Goal: Task Accomplishment & Management: Use online tool/utility

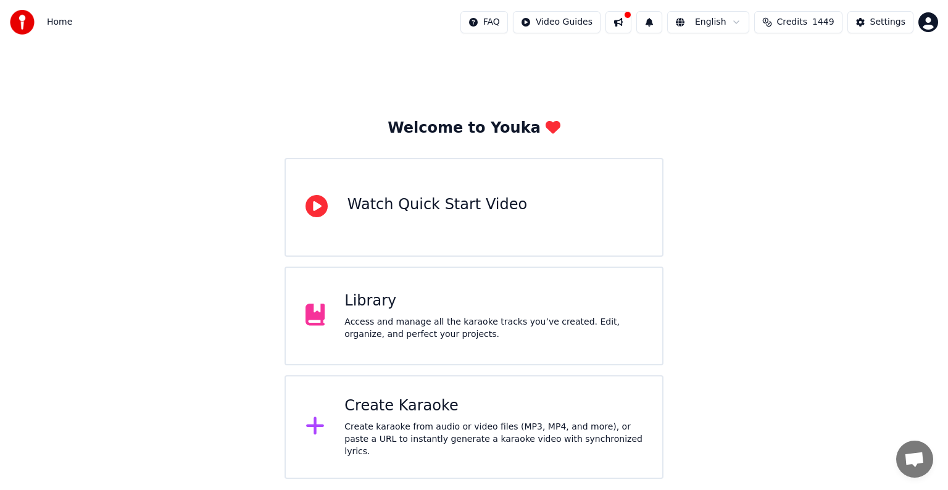
click at [362, 415] on div "Create Karaoke" at bounding box center [493, 406] width 298 height 20
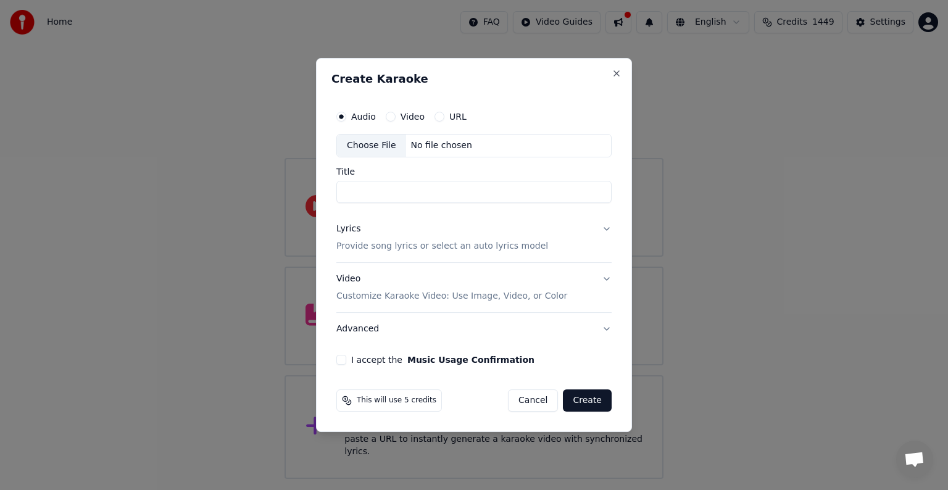
click at [423, 143] on div "No file chosen" at bounding box center [441, 145] width 71 height 12
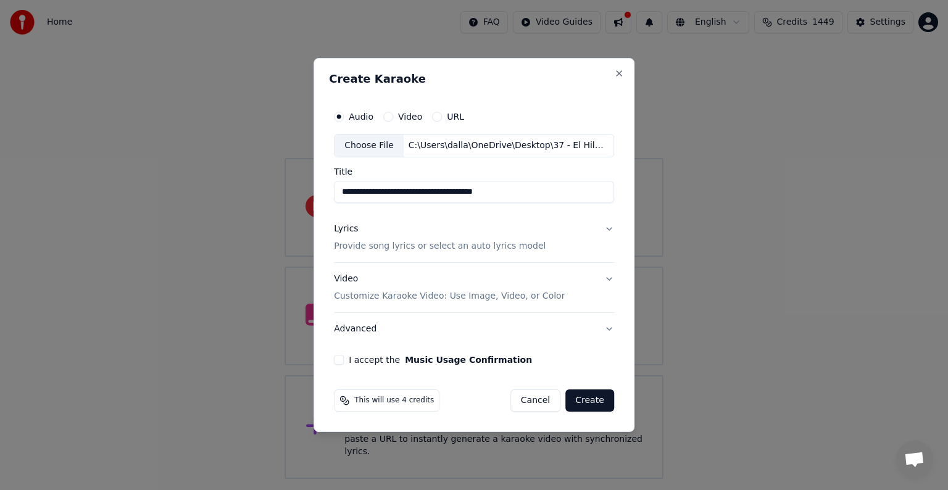
click at [363, 192] on input "**********" at bounding box center [474, 192] width 280 height 22
type input "**********"
click at [417, 245] on p "Provide song lyrics or select an auto lyrics model" at bounding box center [440, 246] width 212 height 12
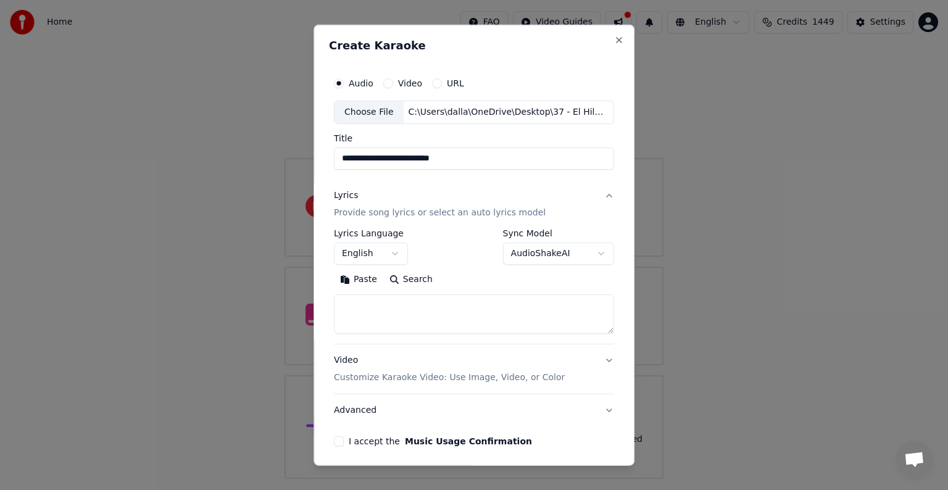
click at [355, 280] on button "Paste" at bounding box center [358, 280] width 49 height 20
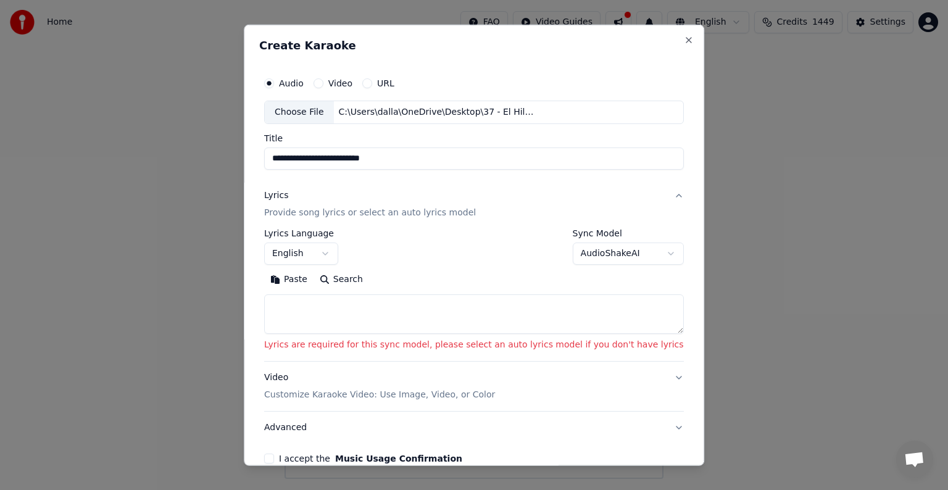
click at [400, 311] on textarea at bounding box center [473, 313] width 419 height 39
click at [313, 281] on button "Paste" at bounding box center [288, 280] width 49 height 20
click at [313, 279] on button "Paste" at bounding box center [288, 280] width 49 height 20
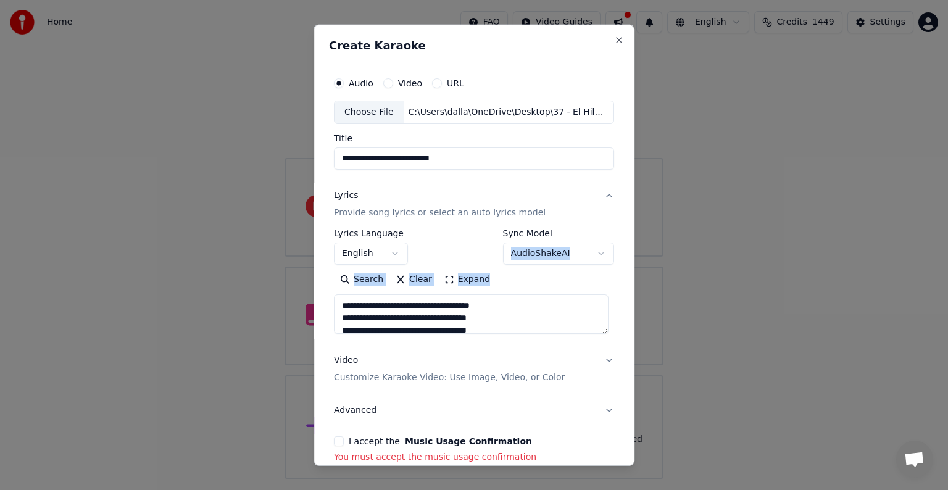
drag, startPoint x: 624, startPoint y: 258, endPoint x: 622, endPoint y: 295, distance: 37.7
click at [622, 295] on div "**********" at bounding box center [473, 245] width 321 height 441
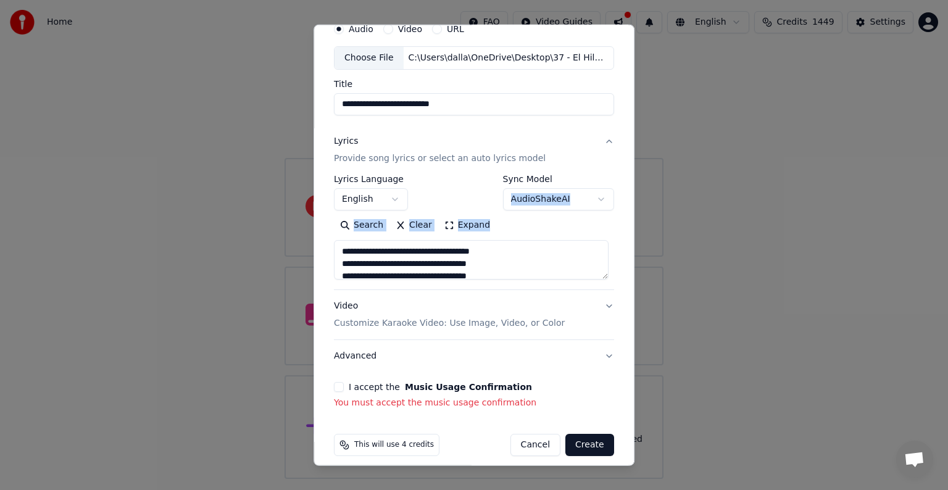
scroll to position [64, 0]
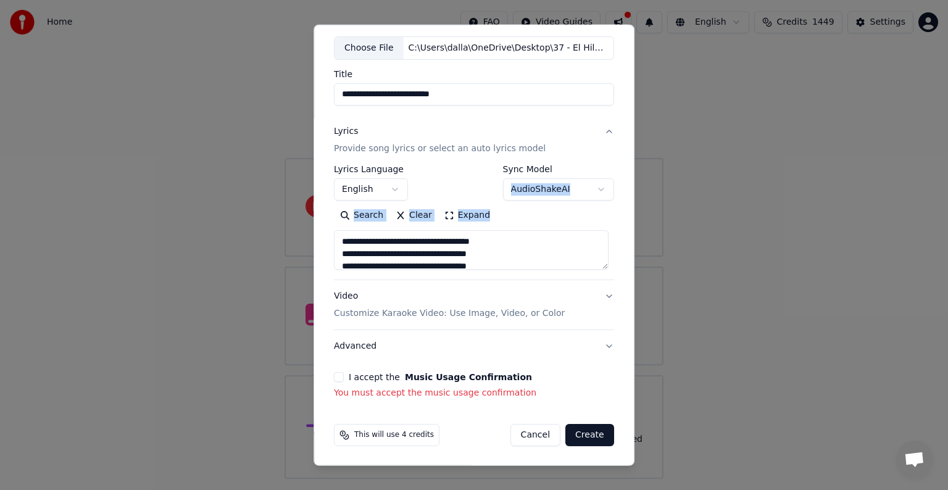
click at [461, 312] on p "Customize Karaoke Video: Use Image, Video, or Color" at bounding box center [449, 313] width 231 height 12
type textarea "**********"
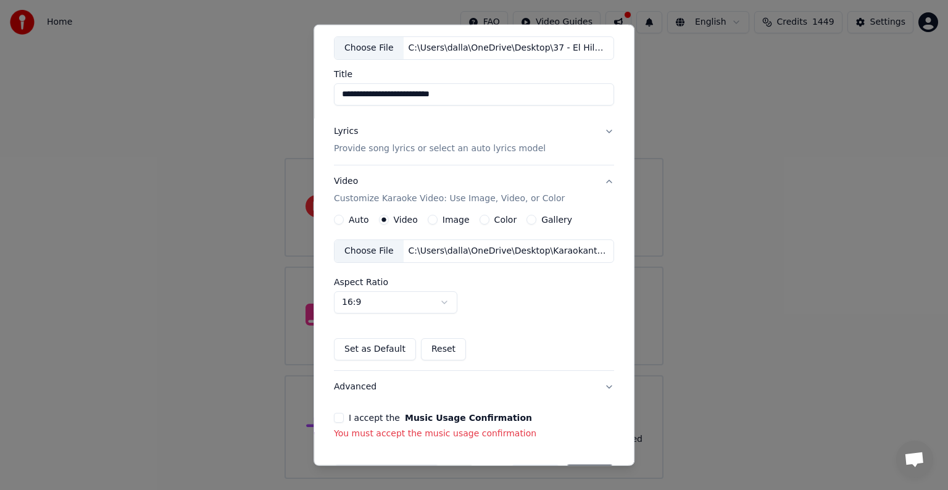
click at [443, 252] on div "C:\Users\dalla\OneDrive\Desktop\Karaokanta Music\programas para kareoke player\…" at bounding box center [508, 251] width 210 height 12
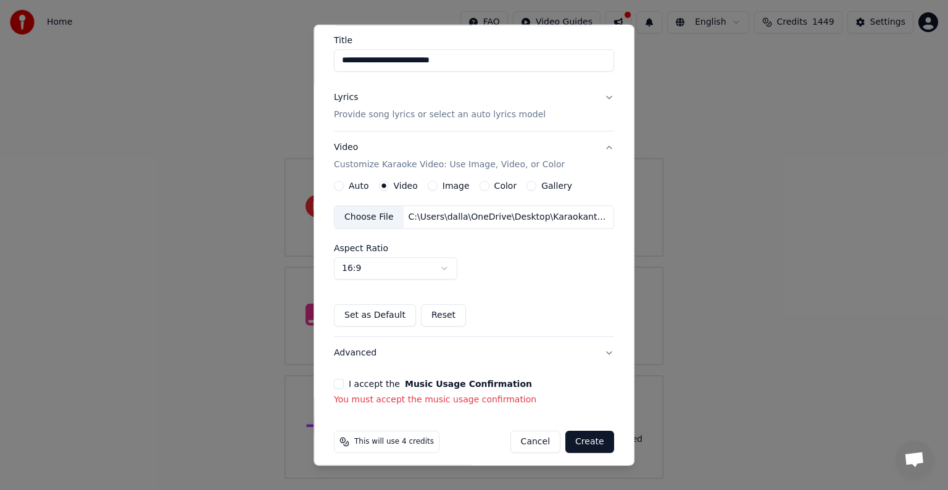
scroll to position [99, 0]
click at [336, 380] on button "I accept the Music Usage Confirmation" at bounding box center [339, 383] width 10 height 10
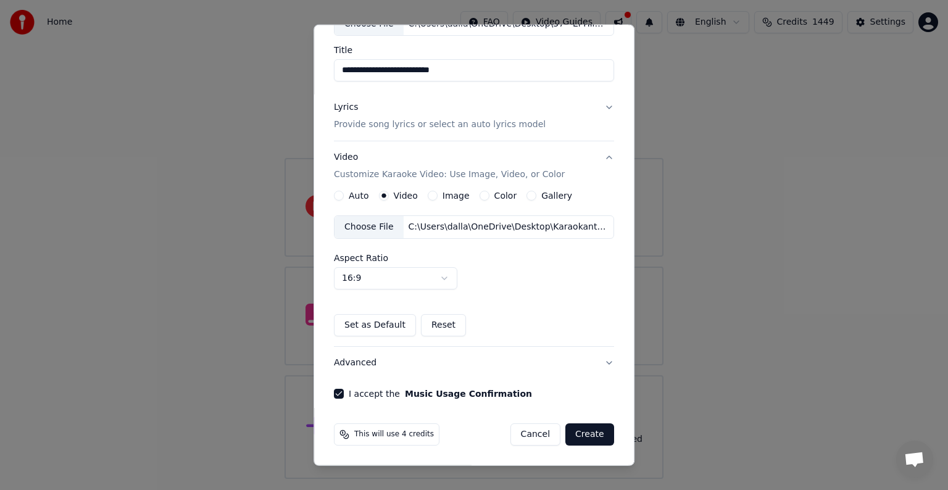
scroll to position [87, 0]
click at [581, 429] on button "Create" at bounding box center [589, 435] width 49 height 22
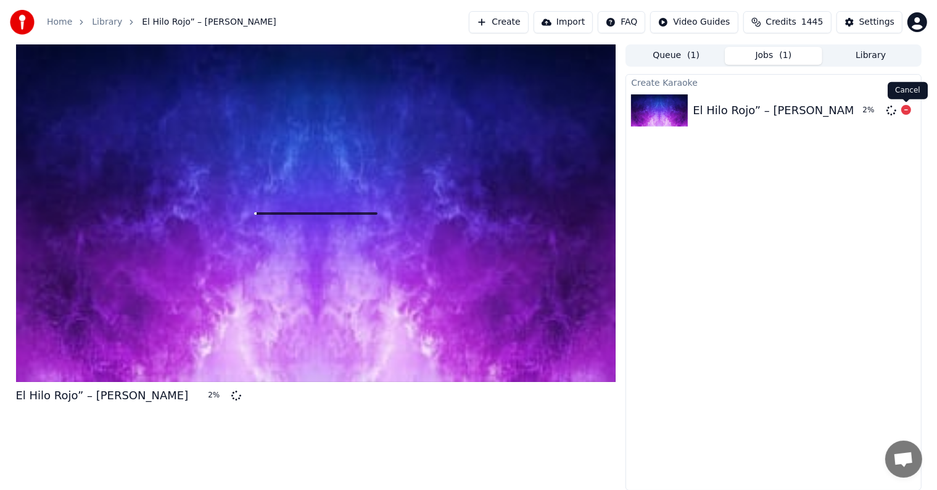
click at [905, 109] on icon at bounding box center [906, 110] width 10 height 10
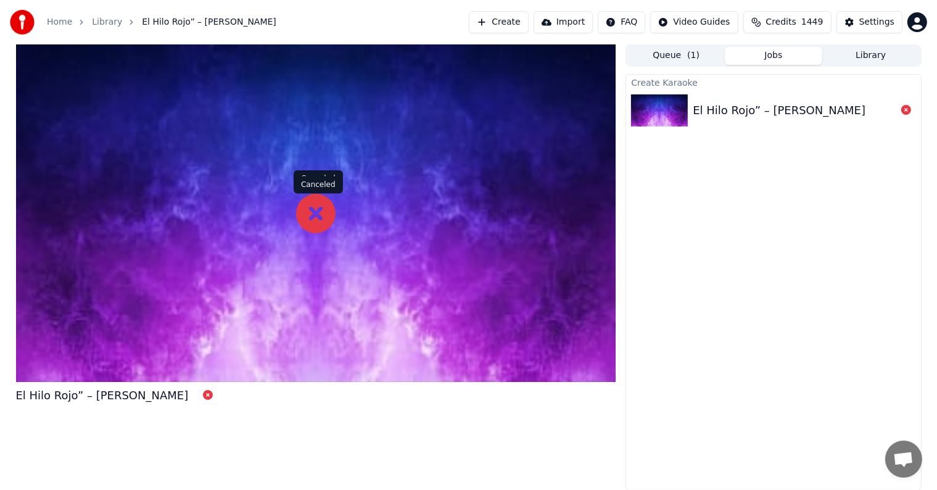
click at [313, 215] on icon at bounding box center [315, 213] width 39 height 39
click at [324, 206] on icon at bounding box center [315, 213] width 39 height 39
click at [63, 397] on div "El Hilo Rojo” – [PERSON_NAME]" at bounding box center [102, 395] width 173 height 17
click at [241, 328] on div at bounding box center [316, 212] width 600 height 337
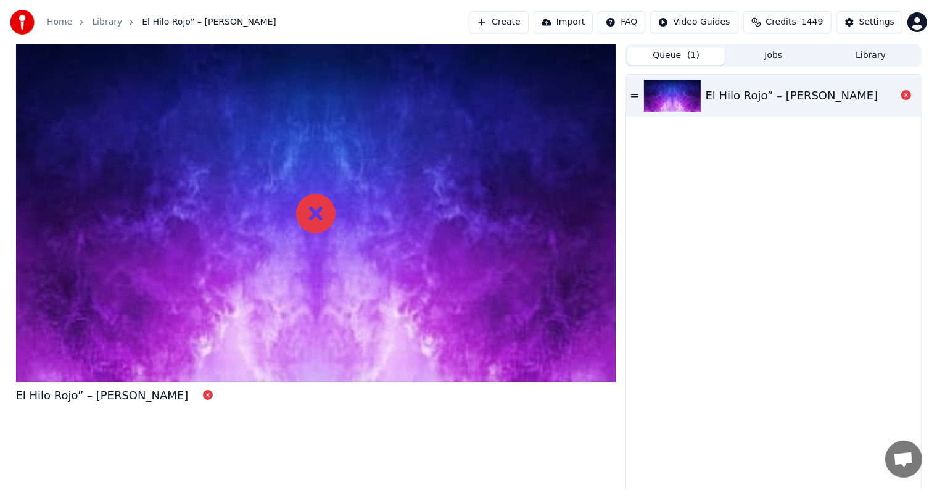
click at [671, 51] on button "Queue ( 1 )" at bounding box center [675, 56] width 97 height 18
click at [674, 56] on button "Queue ( 1 )" at bounding box center [675, 56] width 97 height 18
click at [637, 96] on icon at bounding box center [634, 95] width 7 height 9
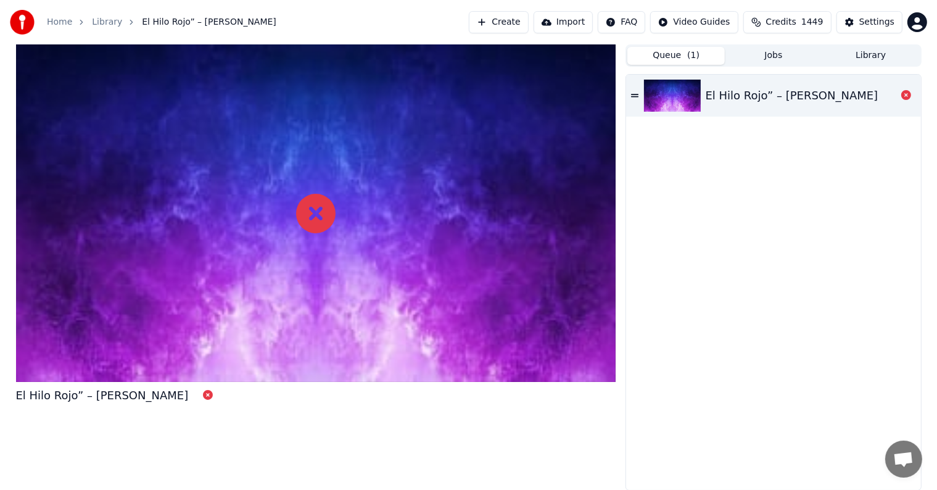
click at [522, 20] on button "Create" at bounding box center [499, 22] width 60 height 22
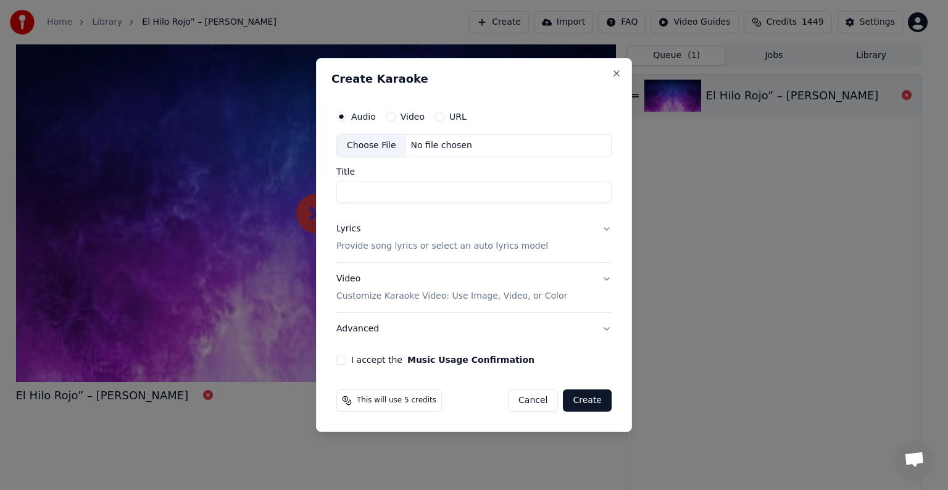
click at [449, 146] on div "No file chosen" at bounding box center [441, 145] width 71 height 12
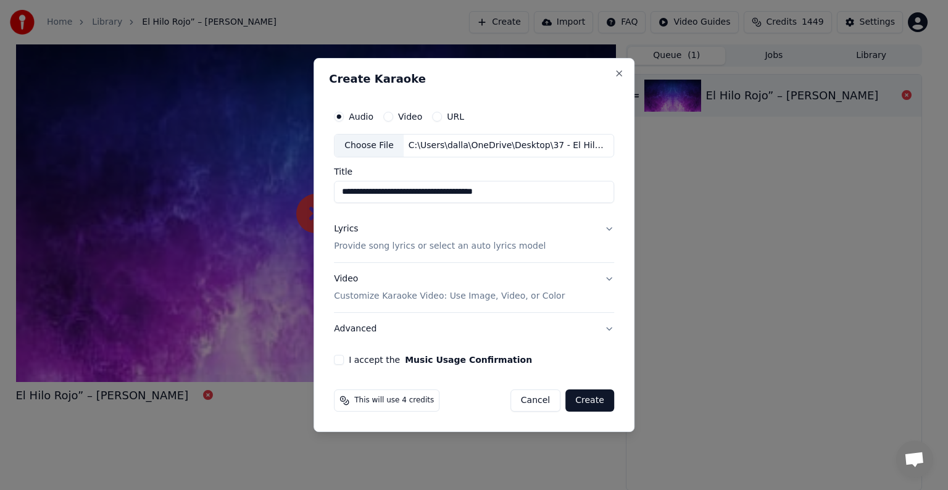
click at [364, 192] on input "**********" at bounding box center [474, 192] width 280 height 22
type input "**********"
click at [427, 241] on p "Provide song lyrics or select an auto lyrics model" at bounding box center [440, 246] width 212 height 12
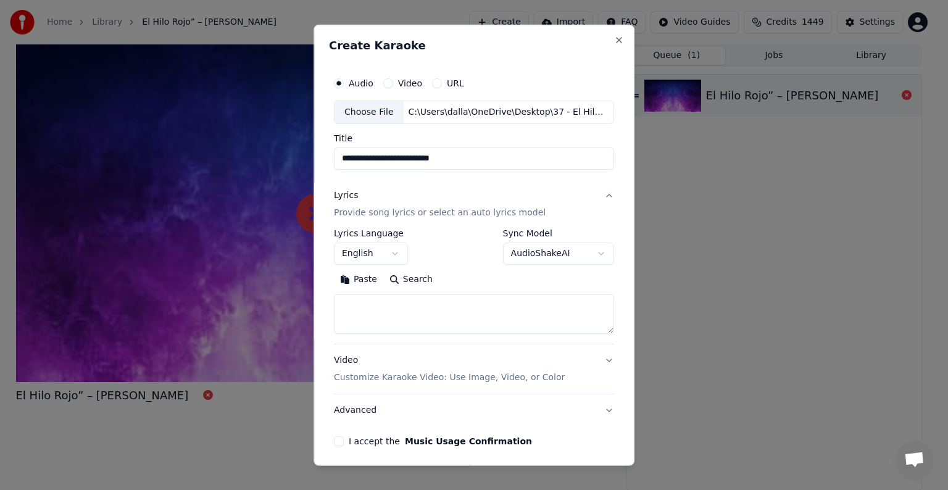
click at [347, 278] on button "Paste" at bounding box center [358, 280] width 49 height 20
click at [440, 302] on textarea "**********" at bounding box center [471, 313] width 275 height 39
type textarea "**********"
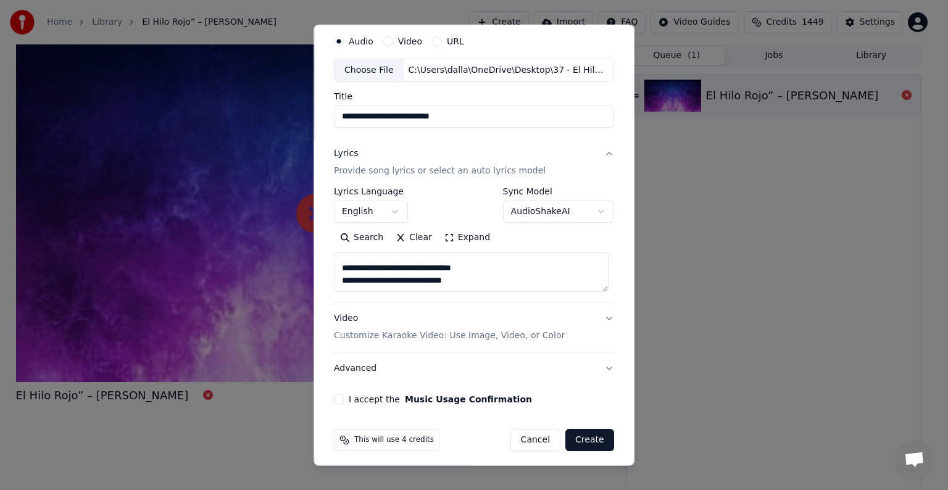
scroll to position [47, 0]
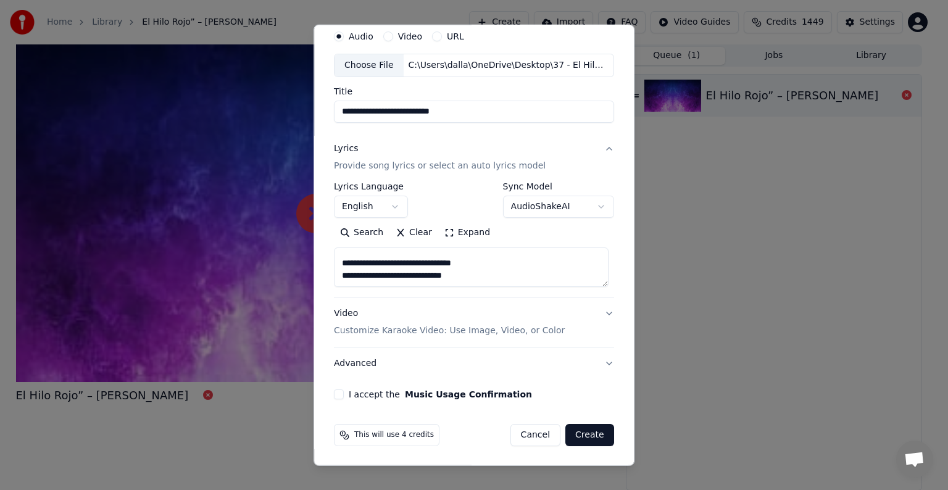
click at [448, 331] on p "Customize Karaoke Video: Use Image, Video, or Color" at bounding box center [449, 330] width 231 height 12
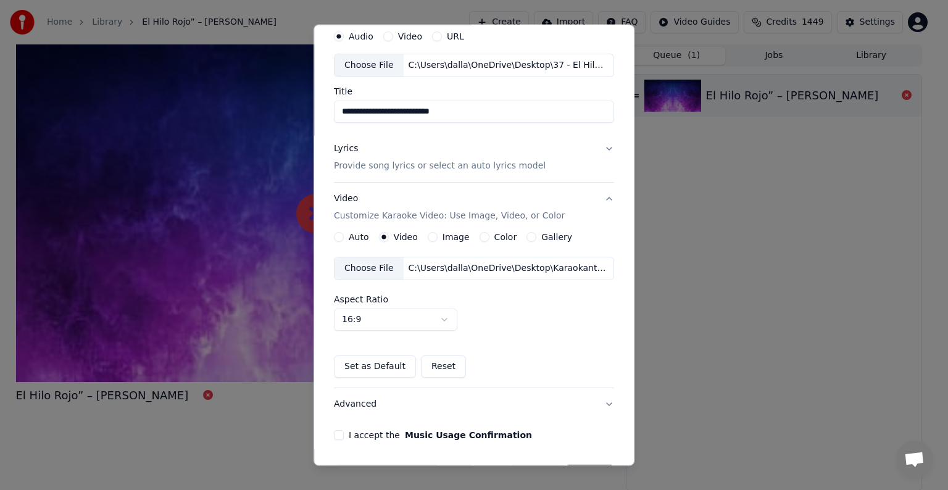
click at [423, 270] on div "C:\Users\dalla\OneDrive\Desktop\Karaokanta Music\programas para kareoke player\…" at bounding box center [508, 268] width 210 height 12
click at [339, 431] on button "I accept the Music Usage Confirmation" at bounding box center [339, 435] width 10 height 10
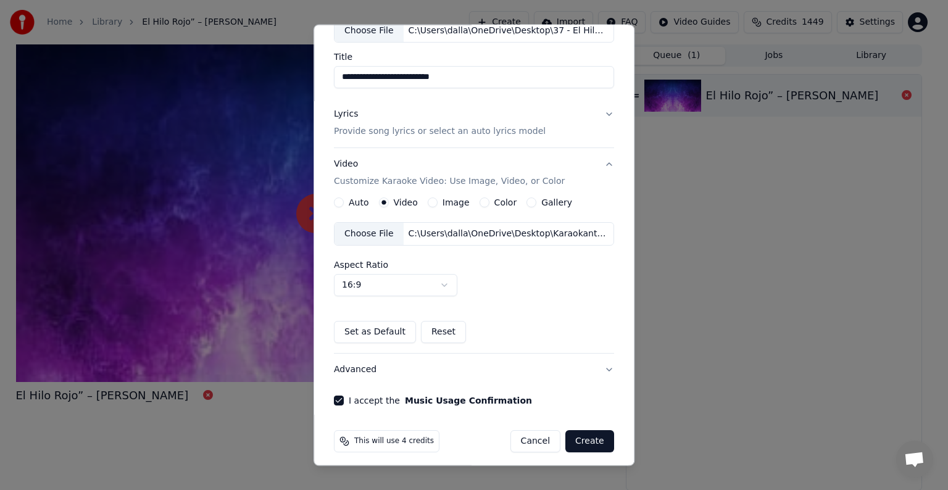
scroll to position [87, 0]
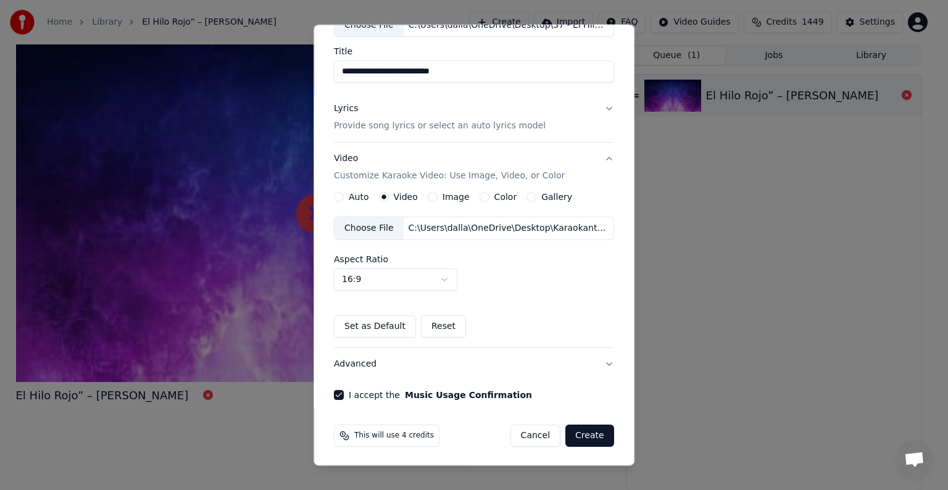
click at [580, 436] on button "Create" at bounding box center [589, 435] width 49 height 22
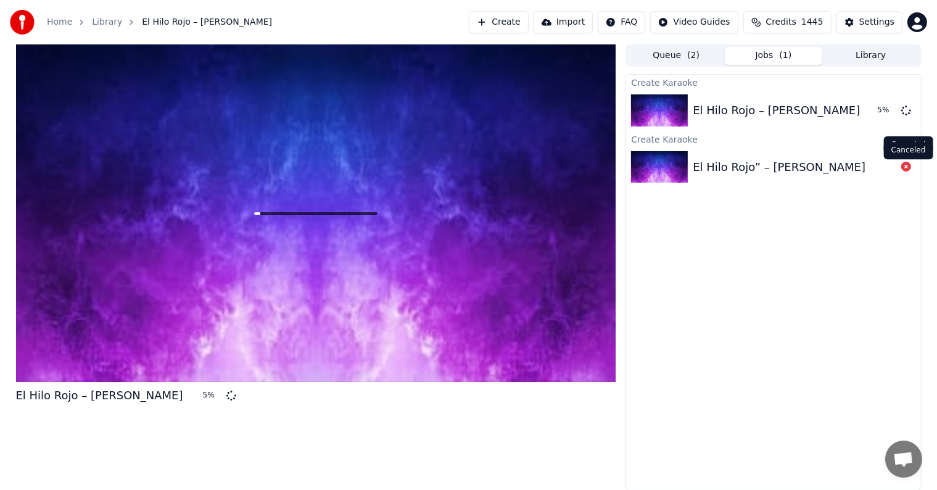
click at [903, 168] on icon at bounding box center [906, 167] width 10 height 10
click at [906, 165] on icon at bounding box center [906, 167] width 10 height 10
click at [905, 165] on icon at bounding box center [906, 167] width 10 height 10
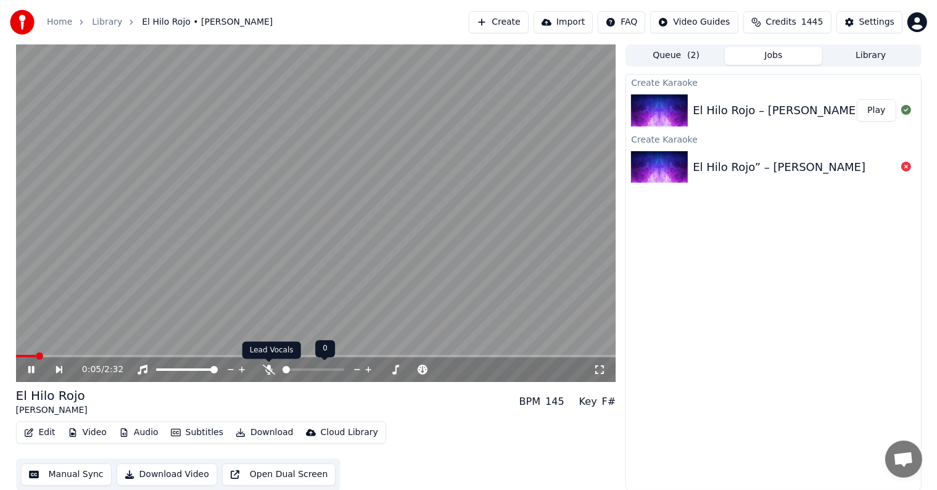
click at [268, 370] on icon at bounding box center [269, 370] width 12 height 10
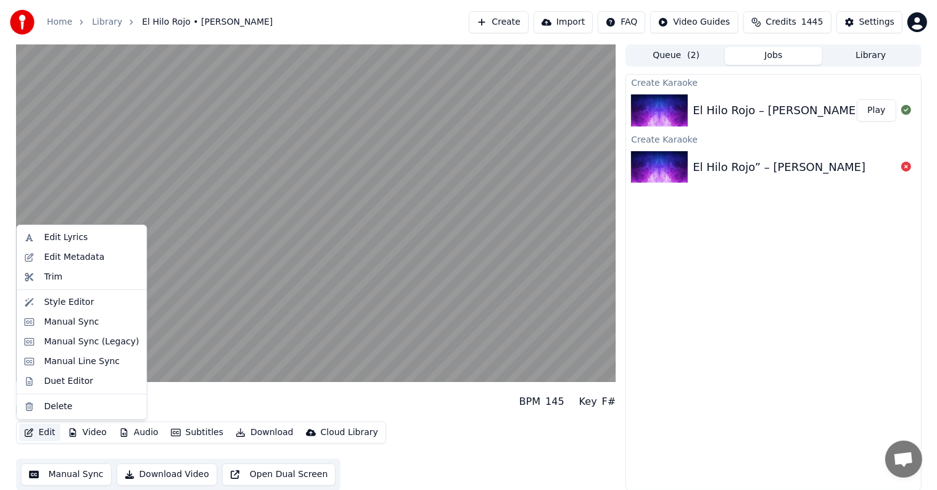
click at [40, 431] on button "Edit" at bounding box center [39, 432] width 41 height 17
click at [60, 239] on div "Edit Lyrics" at bounding box center [66, 237] width 44 height 12
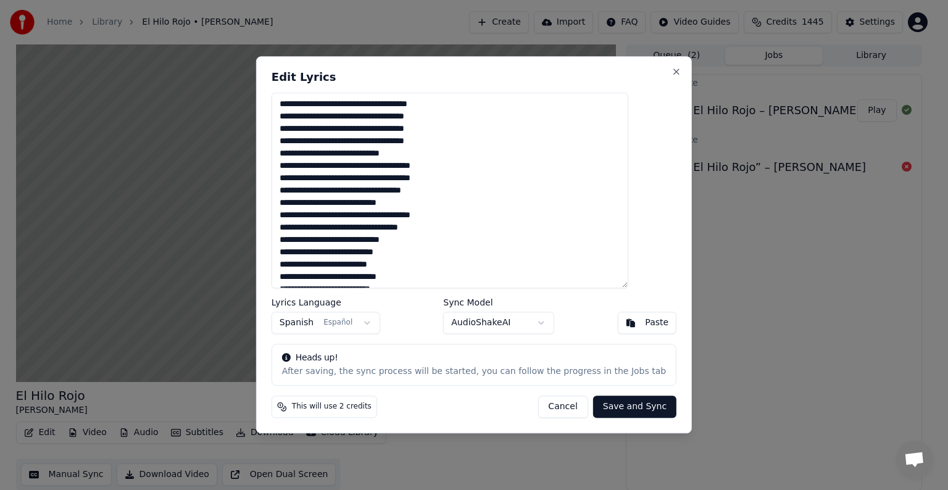
scroll to position [86, 0]
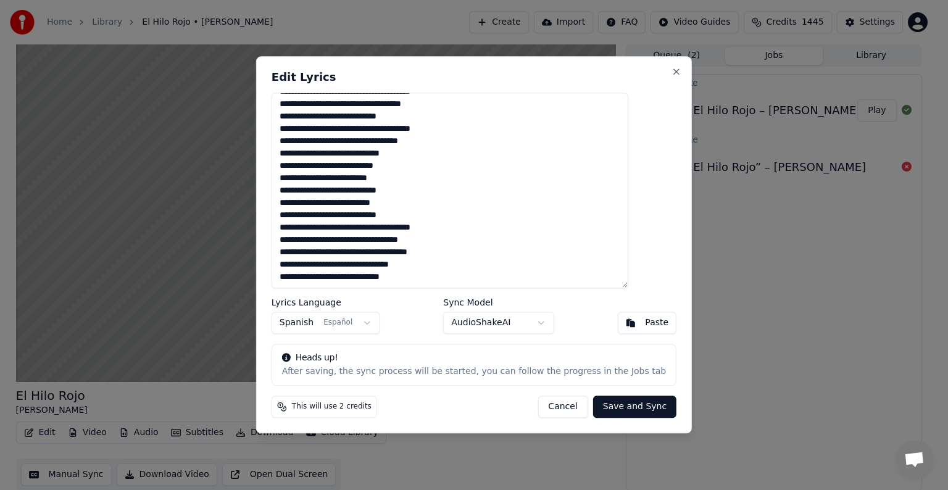
click at [414, 275] on textarea "**********" at bounding box center [449, 191] width 357 height 196
click at [434, 276] on textarea "**********" at bounding box center [449, 191] width 357 height 196
type textarea "**********"
click at [611, 405] on button "Save and Sync" at bounding box center [634, 407] width 83 height 22
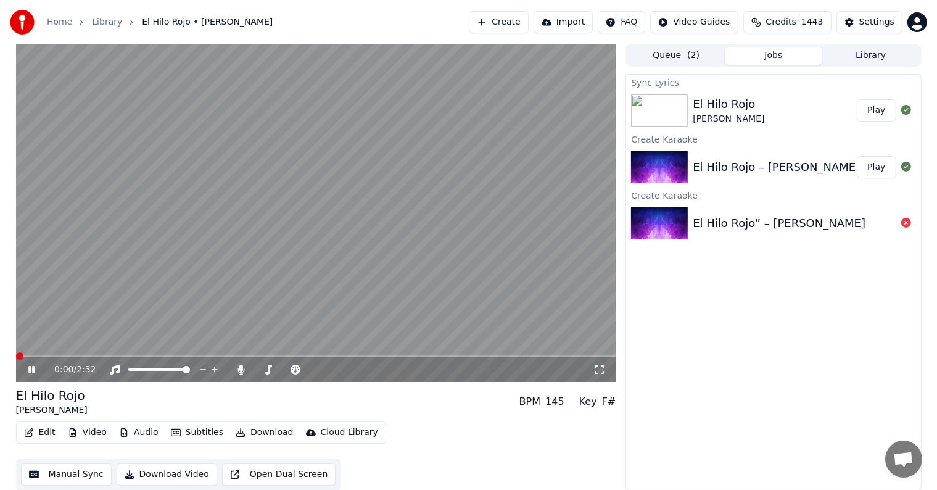
click at [16, 352] on span at bounding box center [19, 355] width 7 height 7
click at [537, 355] on span at bounding box center [316, 356] width 600 height 2
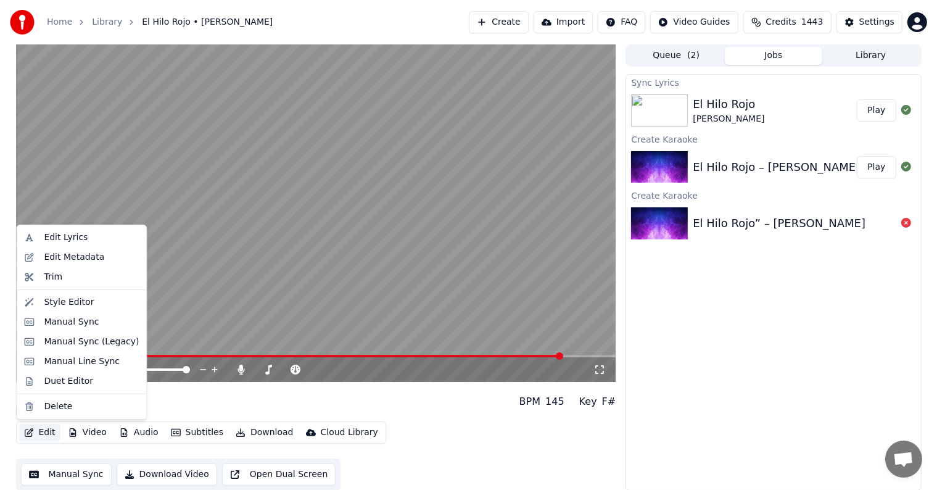
click at [32, 432] on icon "button" at bounding box center [29, 432] width 10 height 9
click at [51, 239] on div "Edit Lyrics" at bounding box center [66, 237] width 44 height 12
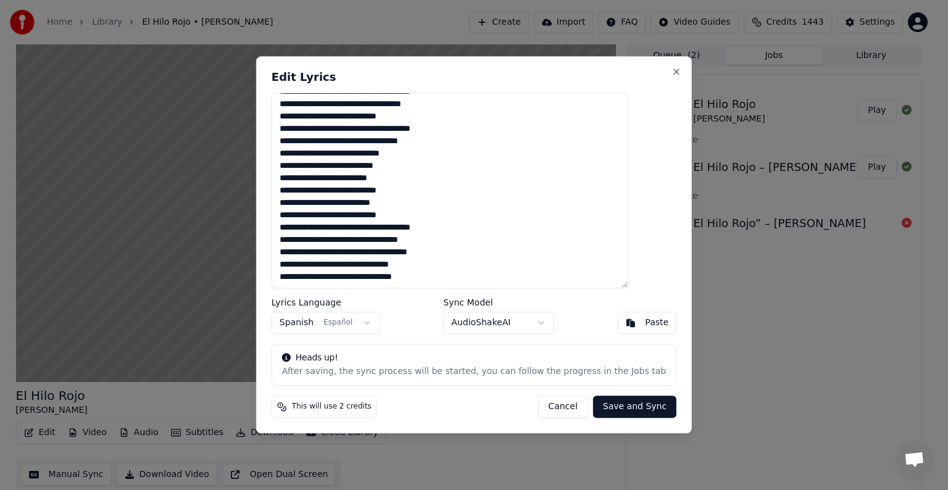
click at [418, 275] on textarea "**********" at bounding box center [449, 191] width 357 height 196
click at [437, 276] on textarea "**********" at bounding box center [449, 191] width 357 height 196
type textarea "**********"
click at [607, 411] on button "Save and Sync" at bounding box center [634, 407] width 83 height 22
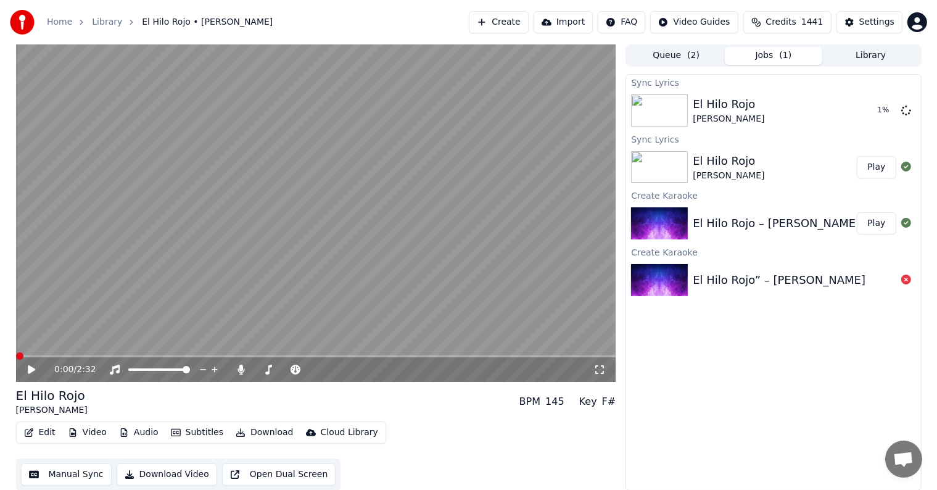
click at [16, 352] on span at bounding box center [19, 355] width 7 height 7
click at [16, 355] on span at bounding box center [16, 356] width 0 height 2
click at [468, 355] on span at bounding box center [316, 356] width 600 height 2
click at [29, 368] on icon at bounding box center [31, 369] width 6 height 7
click at [28, 355] on span at bounding box center [305, 356] width 578 height 2
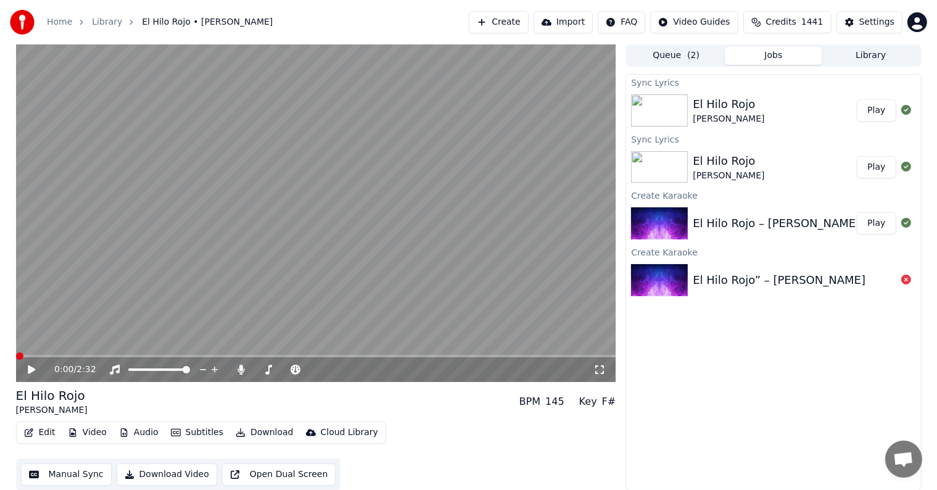
click at [16, 355] on span at bounding box center [19, 355] width 7 height 7
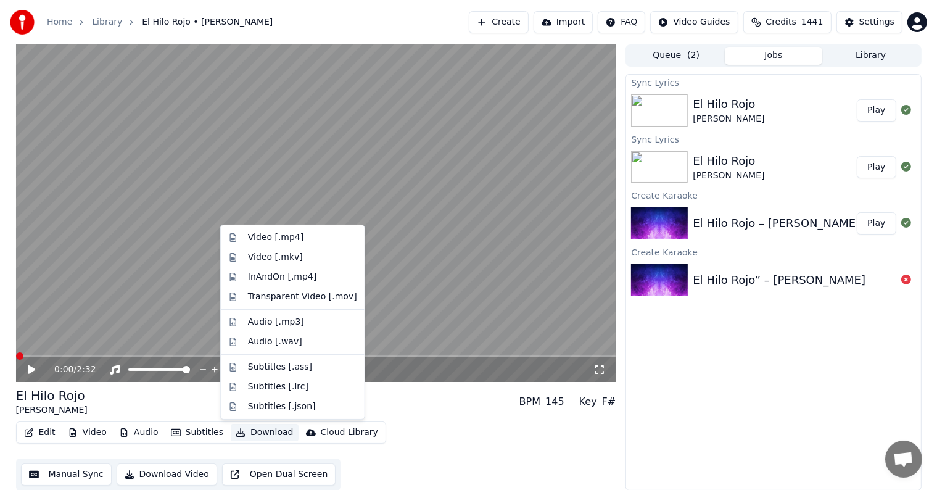
click at [239, 431] on button "Download" at bounding box center [265, 432] width 68 height 17
click at [260, 236] on div "Video [.mp4]" at bounding box center [276, 237] width 56 height 12
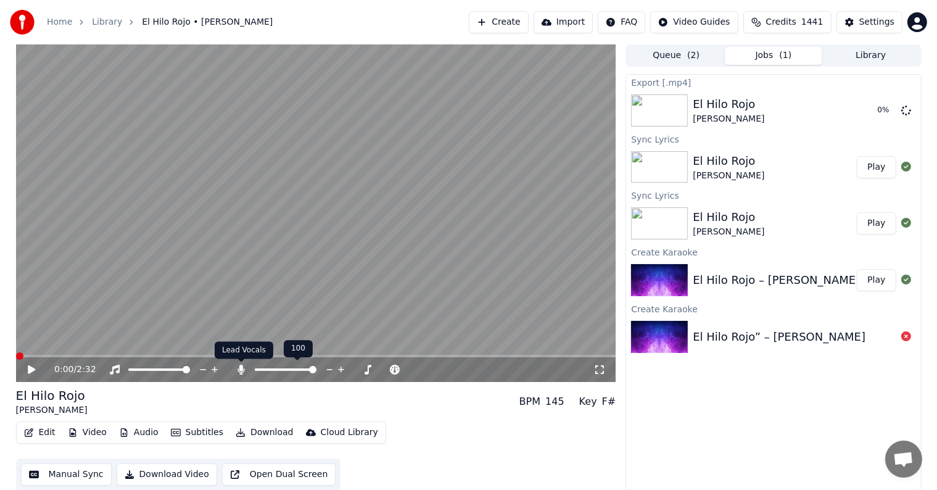
click at [239, 368] on icon at bounding box center [241, 370] width 12 height 10
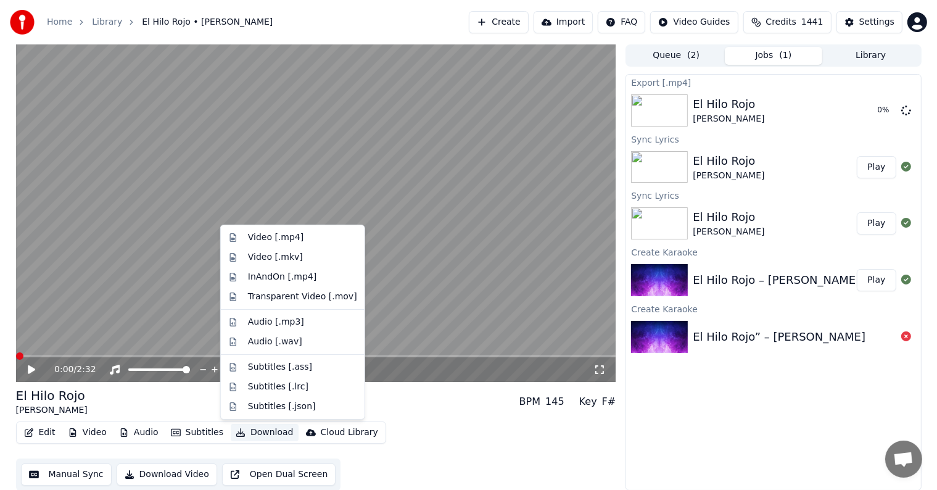
click at [242, 429] on button "Download" at bounding box center [265, 432] width 68 height 17
click at [259, 236] on div "Video [.mp4]" at bounding box center [276, 237] width 56 height 12
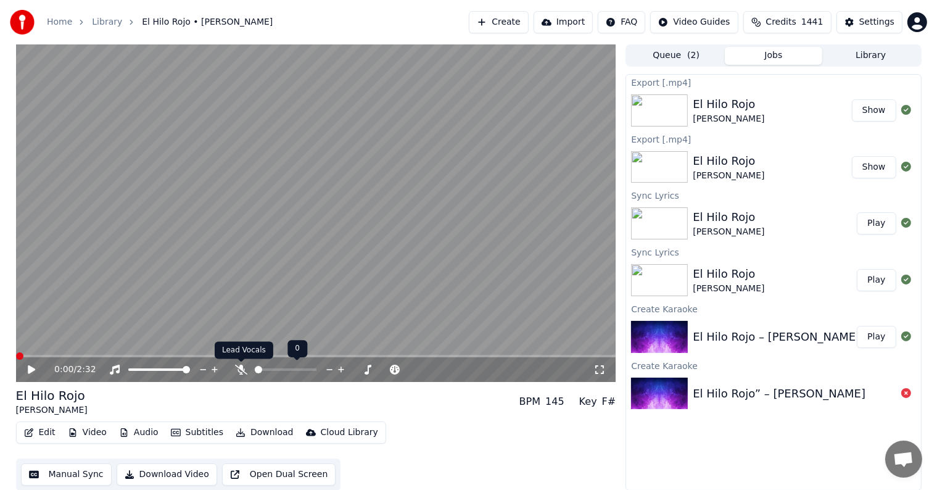
click at [240, 370] on icon at bounding box center [241, 370] width 12 height 10
click at [27, 369] on icon at bounding box center [40, 370] width 29 height 10
click at [33, 370] on icon at bounding box center [31, 369] width 6 height 7
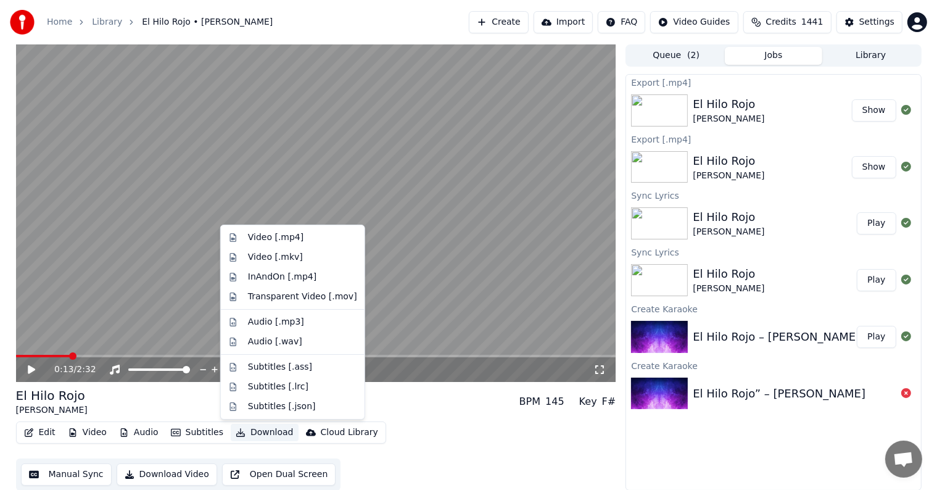
click at [250, 431] on button "Download" at bounding box center [265, 432] width 68 height 17
click at [257, 236] on div "Video [.mp4]" at bounding box center [276, 237] width 56 height 12
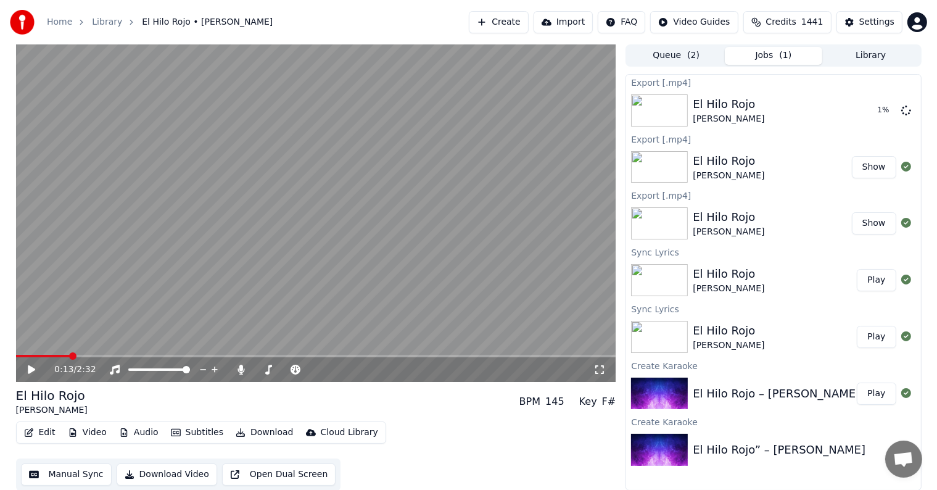
click at [874, 165] on button "Show" at bounding box center [874, 167] width 44 height 22
click at [873, 221] on button "Show" at bounding box center [874, 223] width 44 height 22
click at [29, 368] on icon at bounding box center [31, 369] width 7 height 9
click at [16, 358] on span at bounding box center [19, 355] width 7 height 7
click at [28, 373] on icon at bounding box center [40, 370] width 29 height 10
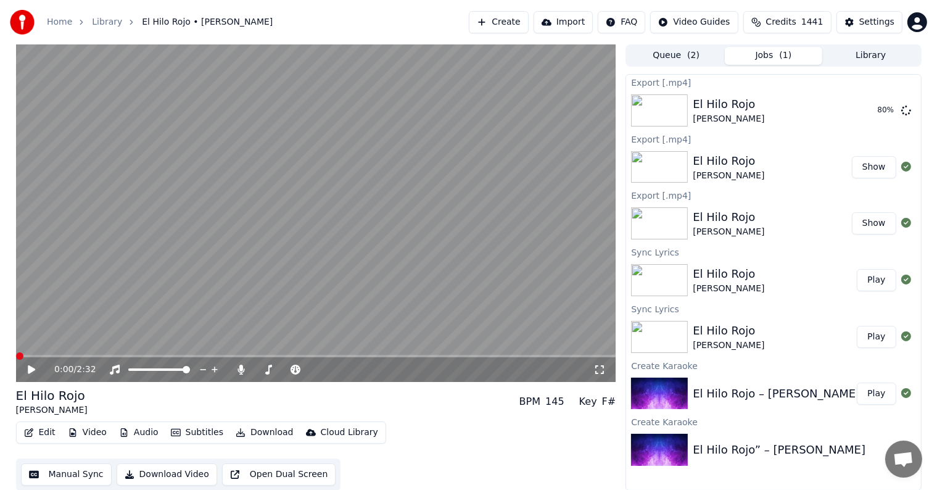
click at [16, 352] on span at bounding box center [19, 355] width 7 height 7
